Goal: Find specific page/section: Find specific page/section

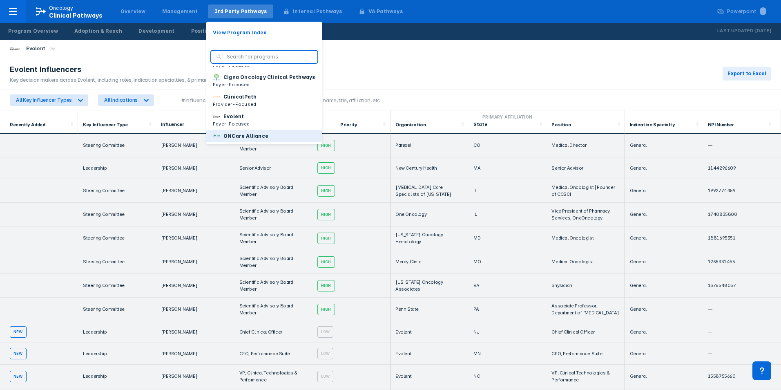
scroll to position [0, 0]
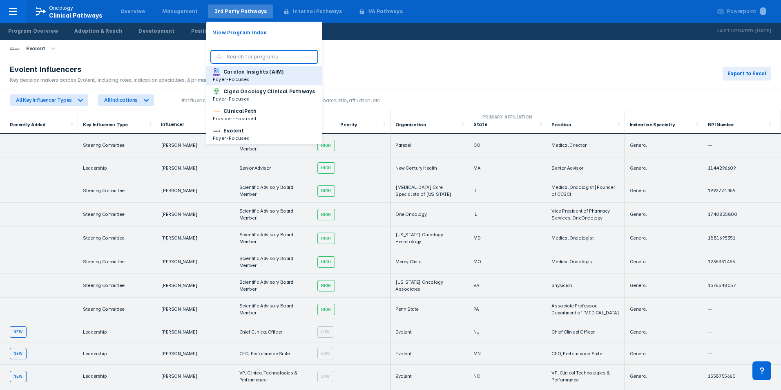
click at [242, 72] on p "Carelon Insights (AIM)" at bounding box center [253, 71] width 60 height 7
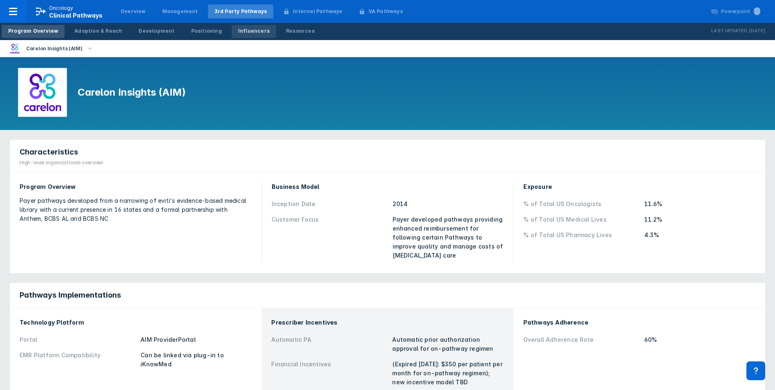
click at [238, 33] on div "Influencers" at bounding box center [253, 30] width 31 height 7
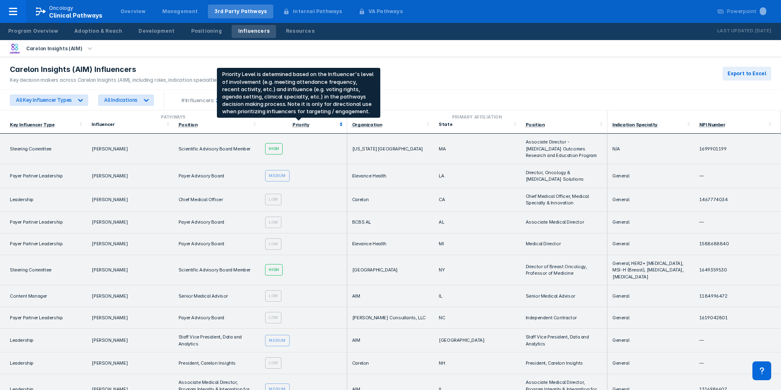
click at [301, 126] on div "Priority" at bounding box center [300, 125] width 17 height 6
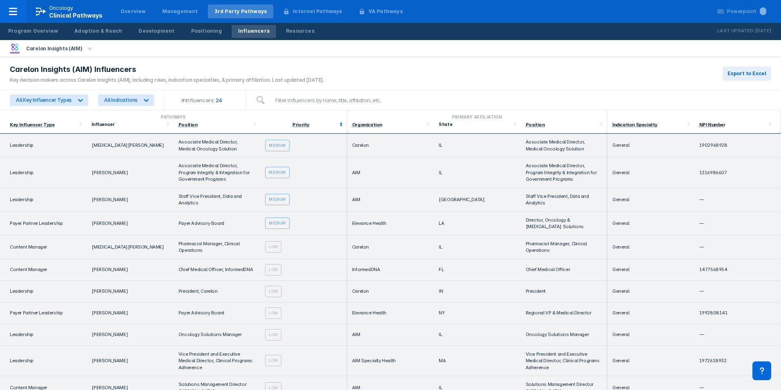
click at [301, 126] on div "Priority" at bounding box center [300, 125] width 17 height 6
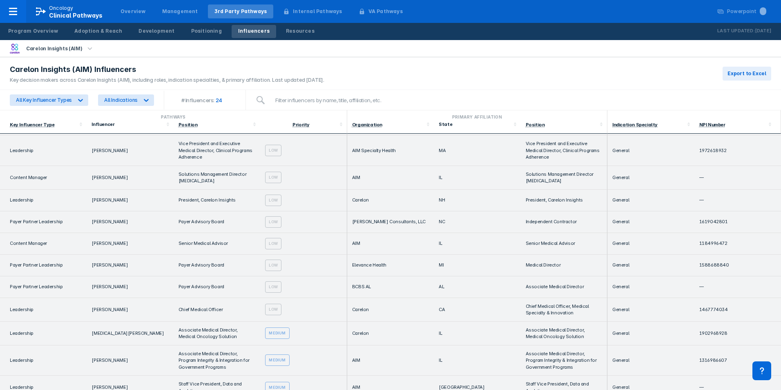
scroll to position [308, 0]
